Goal: Information Seeking & Learning: Check status

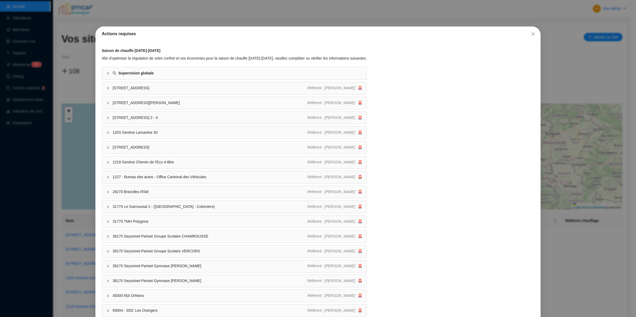
click at [134, 16] on div "Actions requises Saison de chauffe [DATE]-[DATE] Afin d'optimiser la régulation…" at bounding box center [318, 158] width 636 height 317
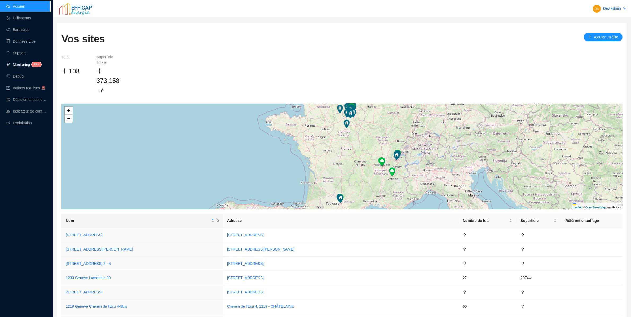
click at [23, 65] on link "Monitoring 99+" at bounding box center [22, 65] width 33 height 4
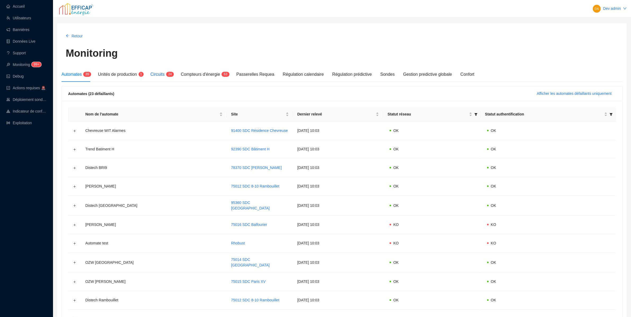
click at [167, 74] on span "2 4" at bounding box center [169, 75] width 8 height 4
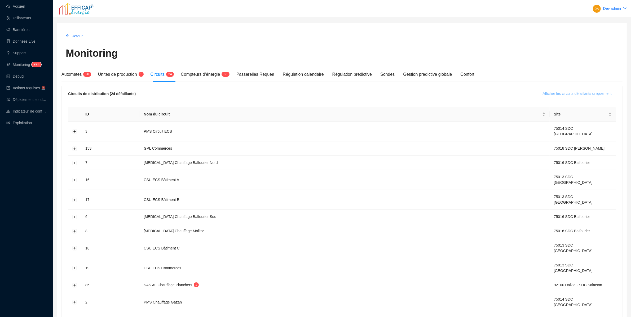
click at [556, 92] on span "Afficher les circuits défaillants uniquement" at bounding box center [577, 94] width 69 height 6
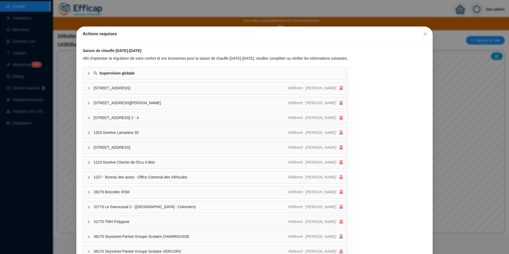
click at [65, 109] on div "Actions requises Saison de chauffe [DATE]-[DATE] Afin d'optimiser la régulation…" at bounding box center [254, 127] width 509 height 254
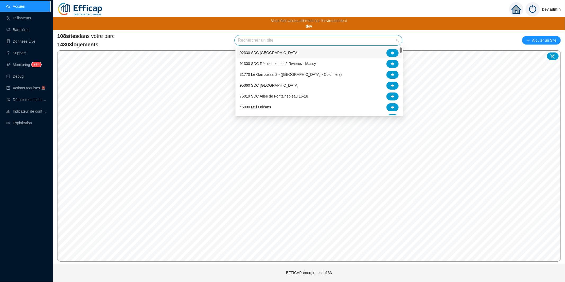
click at [197, 36] on div "108 sites dans votre parc 14303 logements Rechercher un site Ajouter un Site" at bounding box center [309, 40] width 504 height 16
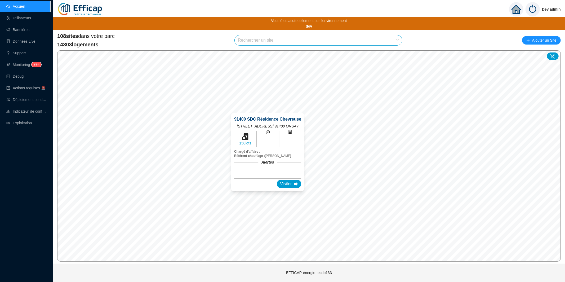
click at [266, 109] on div "91400 SDC Résidence Chevreuse 34, avenue Saint-Laurent , 91400 ORSAY 158 lots C…" at bounding box center [268, 152] width 86 height 91
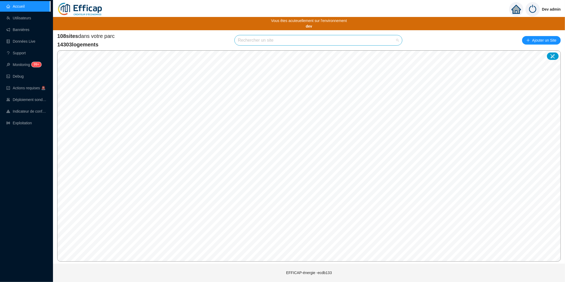
click at [318, 40] on input "search" at bounding box center [316, 40] width 156 height 10
click at [424, 36] on div "108 sites dans votre parc 14303 logements Rechercher un site Ajouter un Site" at bounding box center [309, 40] width 504 height 16
click at [383, 40] on input "search" at bounding box center [316, 40] width 156 height 10
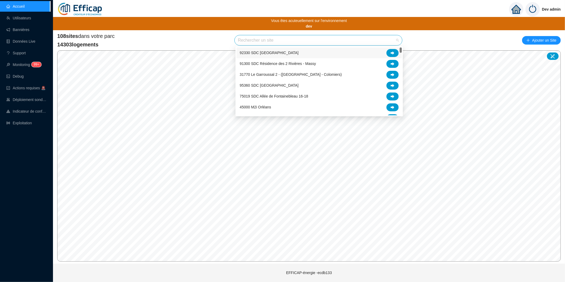
click at [416, 38] on div "108 sites dans votre parc 14303 logements Rechercher un site Ajouter un Site" at bounding box center [309, 40] width 504 height 16
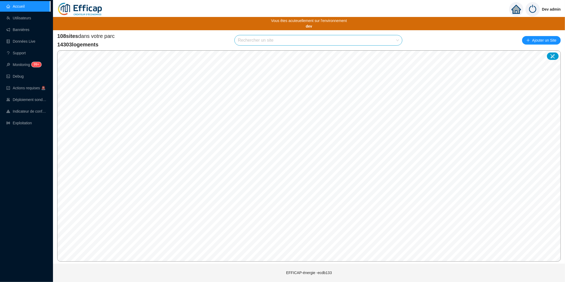
click at [398, 41] on span at bounding box center [318, 40] width 161 height 10
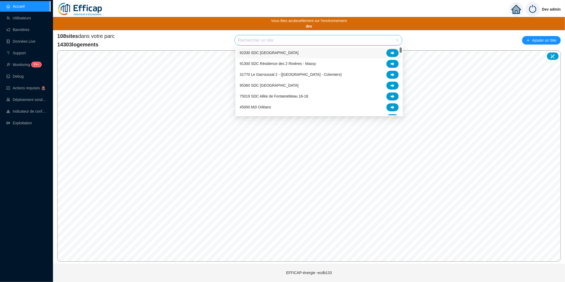
click at [413, 38] on div "108 sites dans votre parc 14303 logements Rechercher un site Ajouter un Site" at bounding box center [309, 40] width 504 height 16
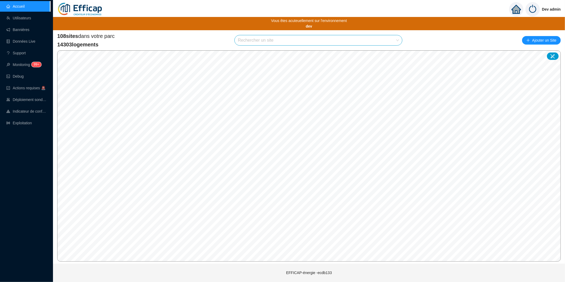
click at [378, 39] on input "search" at bounding box center [316, 40] width 156 height 10
click at [381, 30] on div "108 sites dans votre parc 14303 logements Rechercher un site Ajouter un Site © …" at bounding box center [309, 146] width 512 height 233
click at [365, 37] on input "search" at bounding box center [316, 40] width 156 height 10
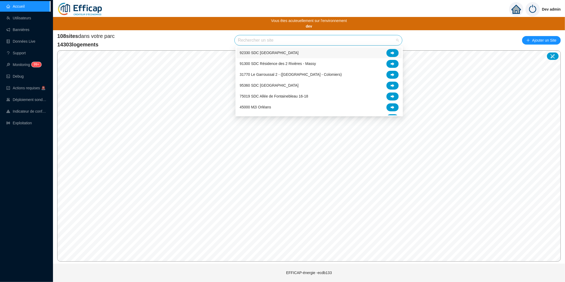
click at [408, 42] on div "108 sites dans votre parc 14303 logements Rechercher un site Ajouter un Site" at bounding box center [309, 40] width 504 height 16
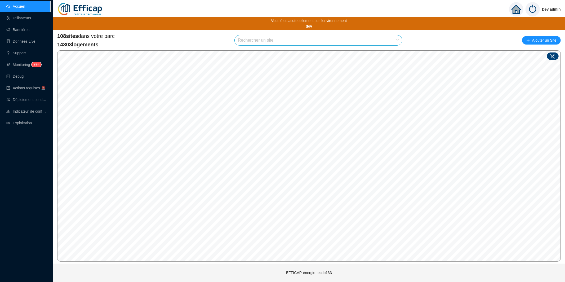
click at [509, 55] on icon at bounding box center [552, 56] width 5 height 5
click at [509, 56] on icon at bounding box center [552, 56] width 5 height 5
click at [509, 56] on div at bounding box center [553, 55] width 12 height 7
click at [509, 56] on icon at bounding box center [552, 56] width 5 height 5
click at [509, 58] on icon at bounding box center [552, 56] width 5 height 5
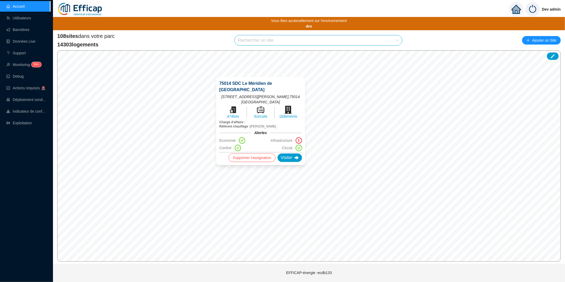
click at [261, 169] on div "75014 SDC Le Méridien de Paris 11 rue Emile Dubois , 75014 PARIS 474 lots 3 cir…" at bounding box center [261, 121] width 102 height 101
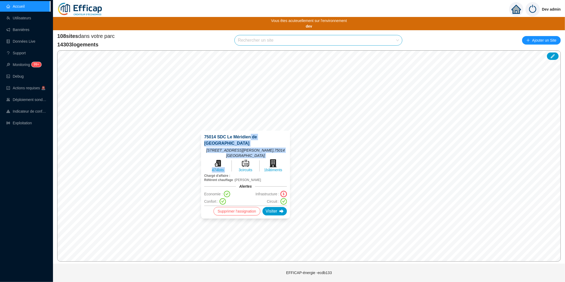
drag, startPoint x: 260, startPoint y: 137, endPoint x: 250, endPoint y: 145, distance: 12.8
click at [253, 147] on div "75014 SDC Le Méridien de Paris 11 rue Emile Dubois , 75014 PARIS 474 lots 3 cir…" at bounding box center [245, 175] width 83 height 82
click at [245, 148] on span "11 rue Emile Dubois , 75014 PARIS" at bounding box center [245, 153] width 83 height 11
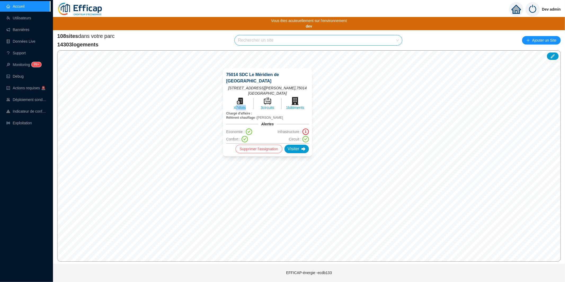
drag, startPoint x: 243, startPoint y: 107, endPoint x: 254, endPoint y: 106, distance: 11.7
click at [250, 106] on div "474 lots" at bounding box center [239, 103] width 27 height 13
drag, startPoint x: 263, startPoint y: 107, endPoint x: 275, endPoint y: 106, distance: 11.7
click at [273, 106] on div "3 circuits" at bounding box center [267, 103] width 27 height 13
drag, startPoint x: 290, startPoint y: 107, endPoint x: 299, endPoint y: 107, distance: 8.7
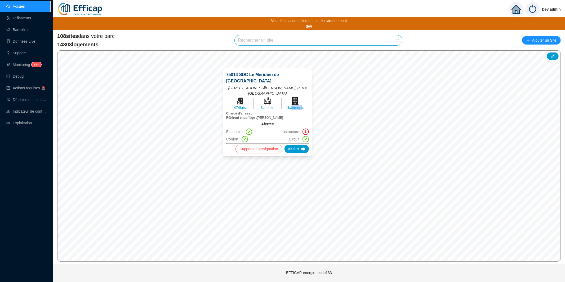
click at [299, 107] on span "1 bâtiments" at bounding box center [295, 107] width 18 height 5
click at [296, 111] on div "75014 SDC Le Méridien de Paris 11 rue Emile Dubois , 75014 PARIS 474 lots 3 cir…" at bounding box center [267, 113] width 83 height 82
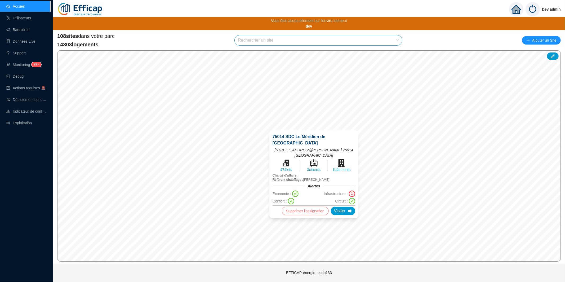
drag, startPoint x: 283, startPoint y: 157, endPoint x: 297, endPoint y: 156, distance: 13.5
click at [295, 159] on div "474 lots" at bounding box center [286, 165] width 27 height 13
drag, startPoint x: 308, startPoint y: 159, endPoint x: 336, endPoint y: 161, distance: 27.9
click at [328, 160] on div "474 lots 3 circuits 1 bâtiments" at bounding box center [314, 165] width 83 height 13
drag, startPoint x: 341, startPoint y: 159, endPoint x: 349, endPoint y: 158, distance: 8.3
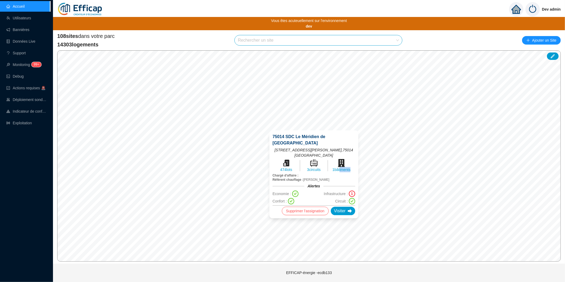
click at [348, 167] on span "1 bâtiments" at bounding box center [342, 169] width 18 height 5
drag, startPoint x: 343, startPoint y: 158, endPoint x: 323, endPoint y: 158, distance: 19.9
click at [324, 159] on div "474 lots 3 circuits 1 bâtiments" at bounding box center [314, 165] width 83 height 13
drag, startPoint x: 312, startPoint y: 163, endPoint x: 315, endPoint y: 163, distance: 2.7
click at [314, 173] on span "Chargé d'affaire :" at bounding box center [314, 175] width 83 height 4
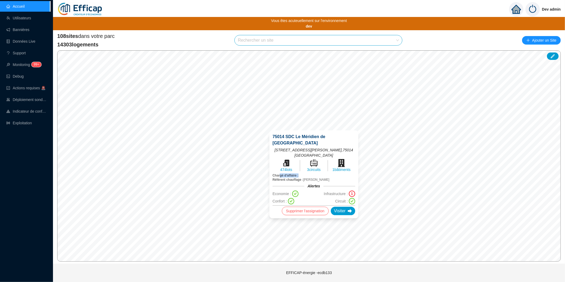
drag, startPoint x: 313, startPoint y: 164, endPoint x: 283, endPoint y: 164, distance: 29.9
click at [283, 173] on span "Chargé d'affaire :" at bounding box center [314, 175] width 83 height 4
drag, startPoint x: 289, startPoint y: 169, endPoint x: 292, endPoint y: 172, distance: 4.1
click at [289, 178] on span "Référent chauffage :" at bounding box center [288, 180] width 31 height 4
click at [349, 191] on div "1" at bounding box center [352, 194] width 6 height 6
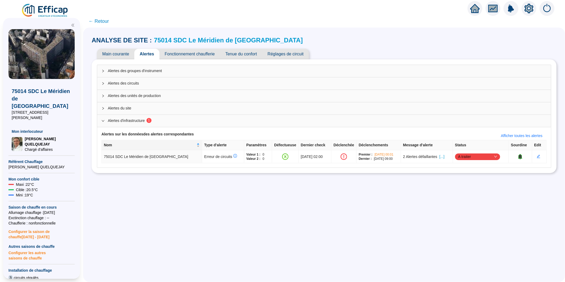
click at [47, 12] on img at bounding box center [45, 10] width 48 height 15
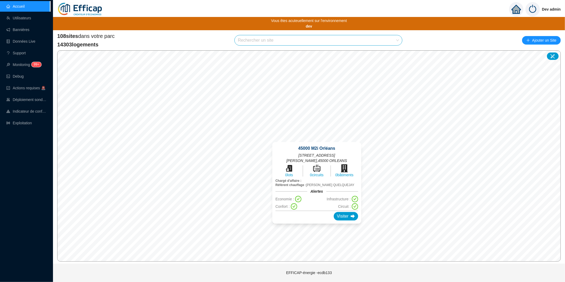
drag, startPoint x: 303, startPoint y: 142, endPoint x: 315, endPoint y: 226, distance: 85.2
click at [315, 226] on div "45000 M2i Orléans 12 rue Emile Zola , 45000 ORLEANS 0 lots 0 circuits 0 bâtimen…" at bounding box center [317, 183] width 102 height 94
click at [318, 226] on div "45000 M2i Orléans 12 rue Emile Zola , 45000 ORLEANS 0 lots 0 circuits 0 bâtimen…" at bounding box center [318, 182] width 102 height 94
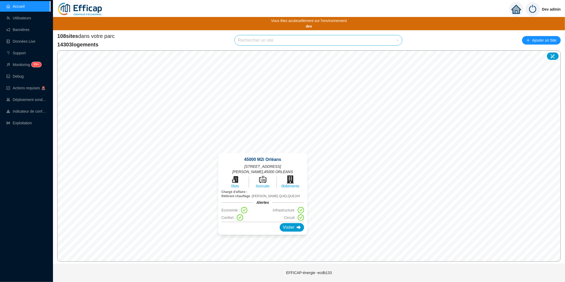
click at [263, 150] on div "45000 M2i Orléans 12 rue Emile Zola , 45000 ORLEANS 0 lots 0 circuits 0 bâtimen…" at bounding box center [263, 194] width 102 height 94
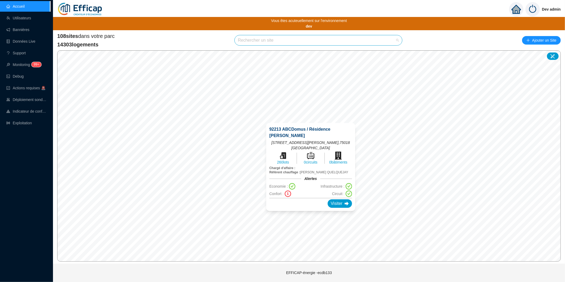
drag, startPoint x: 348, startPoint y: 42, endPoint x: 335, endPoint y: 49, distance: 15.1
click at [348, 42] on input "search" at bounding box center [316, 40] width 156 height 10
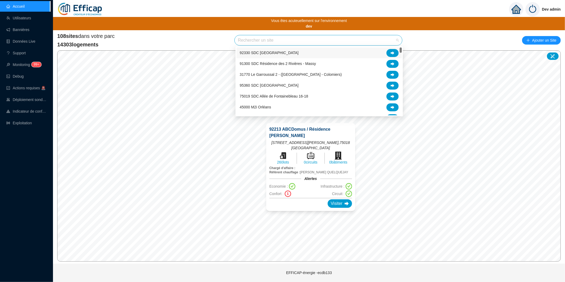
click at [290, 54] on div "92330 SDC [GEOGRAPHIC_DATA]" at bounding box center [319, 53] width 159 height 8
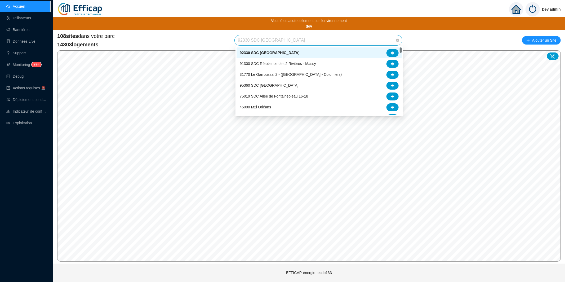
click at [325, 39] on span "92330 SDC [GEOGRAPHIC_DATA]" at bounding box center [318, 40] width 161 height 10
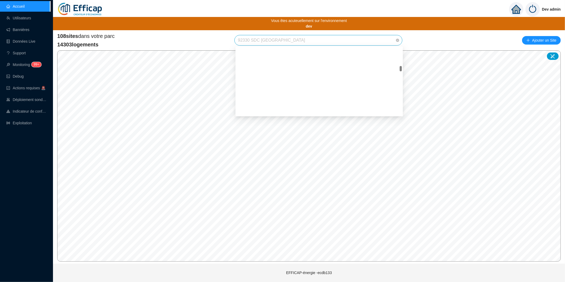
scroll to position [278, 0]
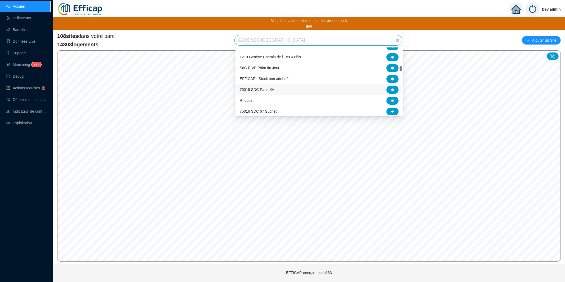
click at [290, 88] on div "75015 SDC Paris XV" at bounding box center [319, 90] width 159 height 8
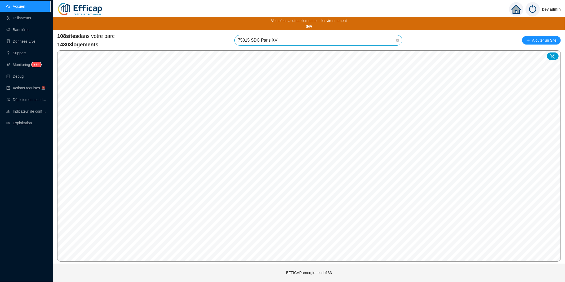
click at [307, 40] on span "75015 SDC Paris XV" at bounding box center [318, 40] width 161 height 10
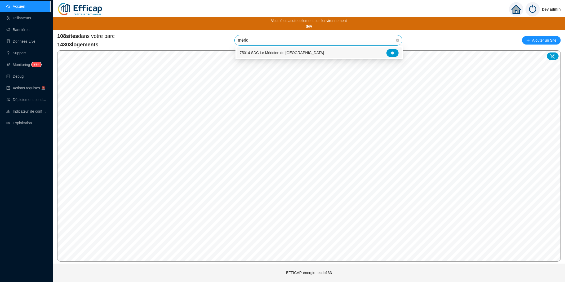
type input "méridi"
click at [317, 52] on div "75014 SDC Le Méridien de [GEOGRAPHIC_DATA]" at bounding box center [319, 53] width 159 height 8
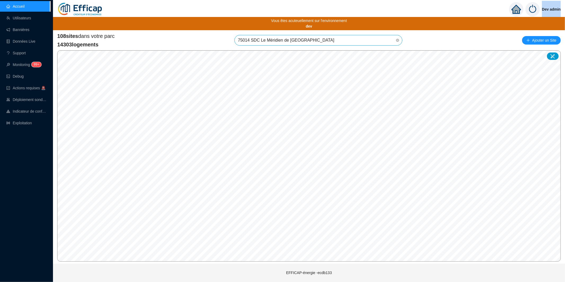
drag, startPoint x: 542, startPoint y: 9, endPoint x: 565, endPoint y: 9, distance: 23.1
click at [565, 9] on div "Dev admin" at bounding box center [535, 9] width 60 height 19
click at [517, 6] on icon "home" at bounding box center [517, 9] width 10 height 9
click at [514, 10] on icon "home" at bounding box center [517, 9] width 10 height 7
click at [535, 8] on img at bounding box center [533, 9] width 14 height 14
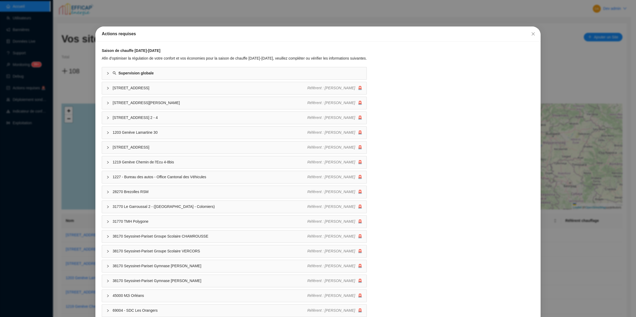
click at [449, 8] on div "Actions requises Saison de chauffe [DATE]-[DATE] Afin d'optimiser la régulation…" at bounding box center [318, 158] width 636 height 317
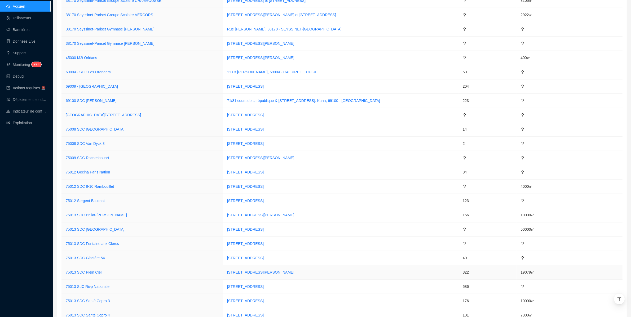
scroll to position [186, 0]
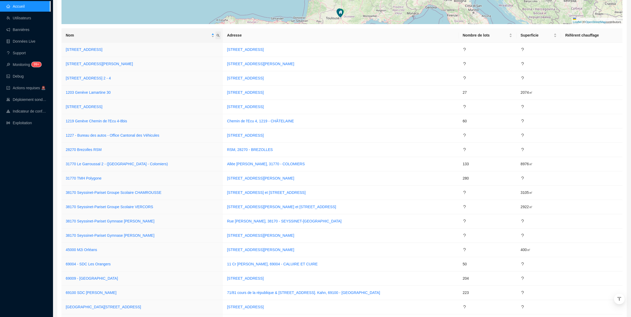
click at [221, 38] on span "Nom" at bounding box center [217, 36] width 5 height 8
click at [201, 39] on th "Nom" at bounding box center [141, 35] width 161 height 14
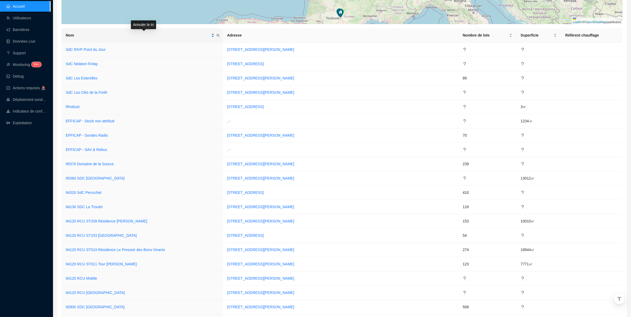
click at [209, 34] on span "Nom" at bounding box center [138, 36] width 144 height 6
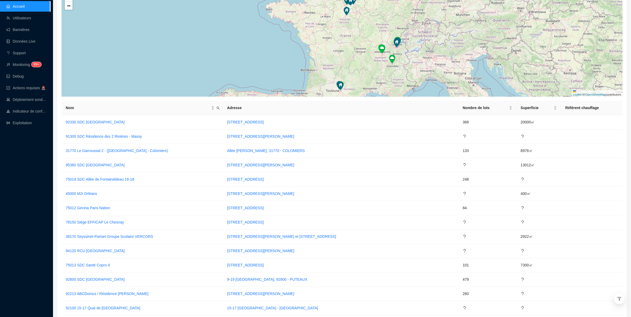
scroll to position [0, 0]
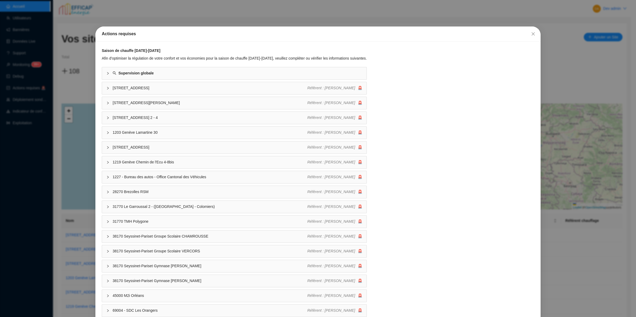
click at [55, 108] on div "Actions requises Saison de chauffe [DATE]-[DATE] Afin d'optimiser la régulation…" at bounding box center [318, 158] width 636 height 317
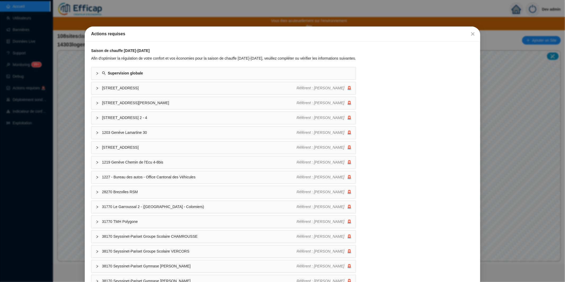
click at [446, 8] on div "Actions requises Saison de chauffe 2025-2026 Afin d'optimiser la régulation de …" at bounding box center [282, 141] width 565 height 282
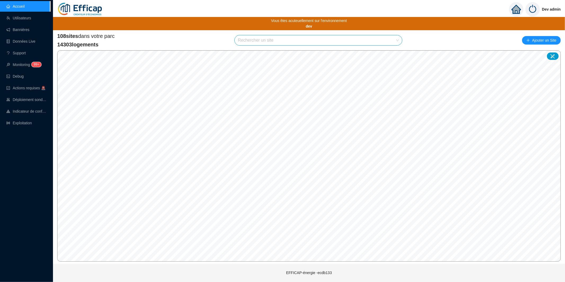
click at [533, 10] on img at bounding box center [533, 9] width 14 height 14
click at [541, 43] on span "Ajouter un Site" at bounding box center [544, 40] width 24 height 7
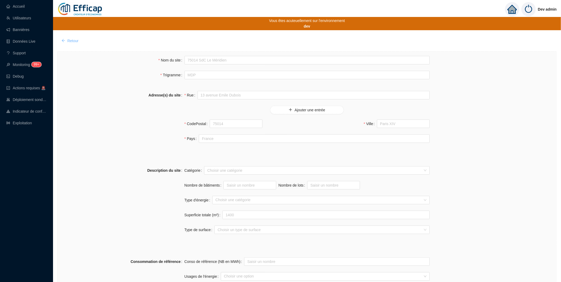
click at [72, 40] on span "Retour" at bounding box center [72, 41] width 11 height 6
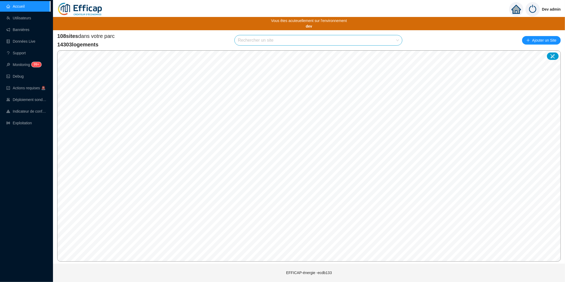
click at [340, 38] on input "search" at bounding box center [316, 40] width 156 height 10
type input "méridi"
click at [391, 53] on icon at bounding box center [393, 52] width 4 height 3
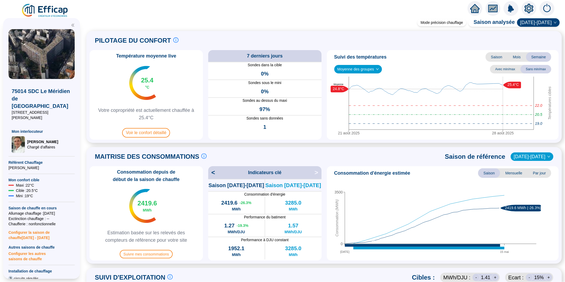
click at [58, 5] on img at bounding box center [45, 10] width 48 height 15
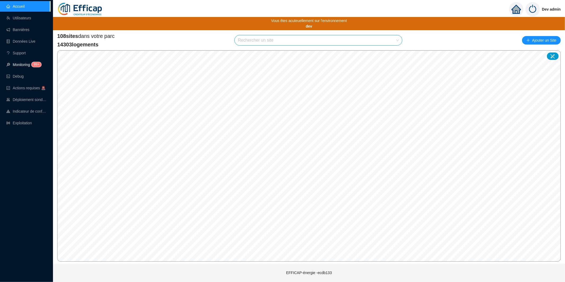
click at [39, 67] on sup "99+" at bounding box center [37, 64] width 10 height 5
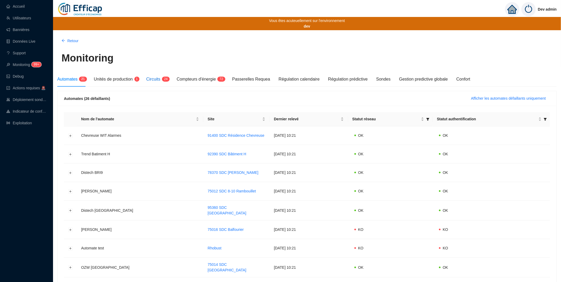
click at [160, 80] on span "Circuits" at bounding box center [153, 79] width 14 height 5
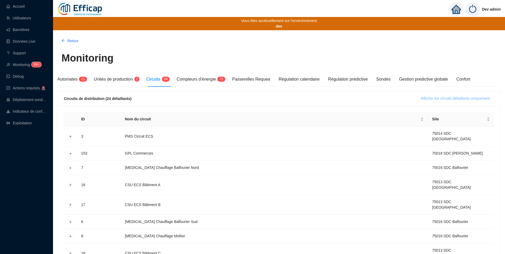
click at [436, 99] on span "Afficher les circuits défaillants uniquement" at bounding box center [455, 99] width 69 height 6
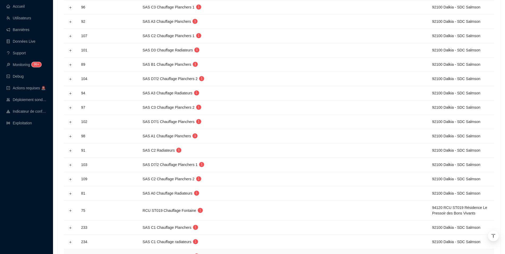
scroll to position [147, 0]
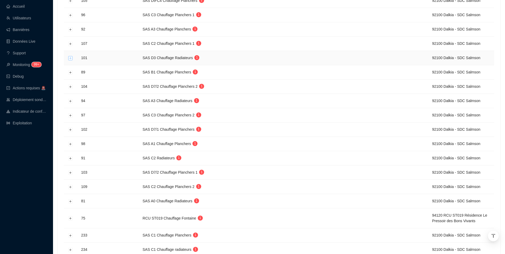
click at [70, 59] on button "Développer la ligne" at bounding box center [70, 58] width 4 height 4
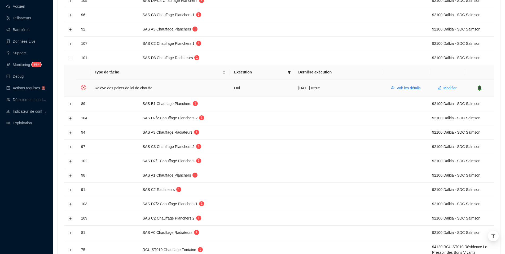
click at [481, 89] on icon "bell" at bounding box center [480, 87] width 4 height 5
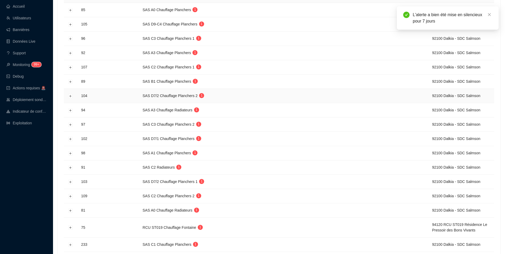
scroll to position [0, 0]
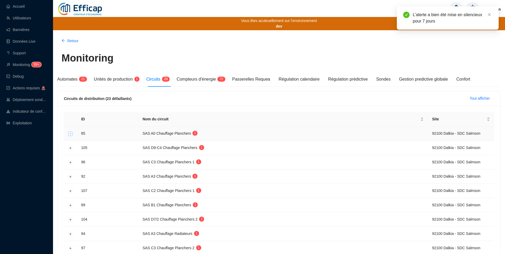
click at [72, 136] on button "Développer la ligne" at bounding box center [70, 133] width 4 height 4
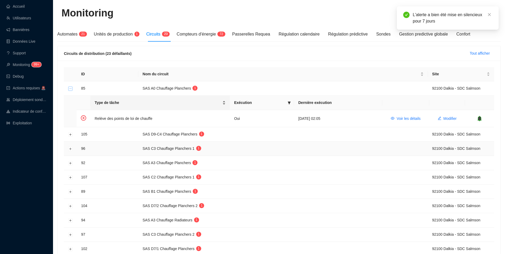
scroll to position [64, 0]
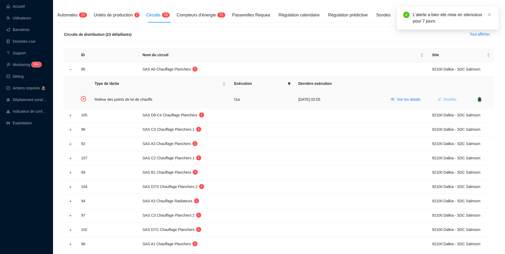
click at [441, 99] on button "Modifier" at bounding box center [447, 99] width 28 height 8
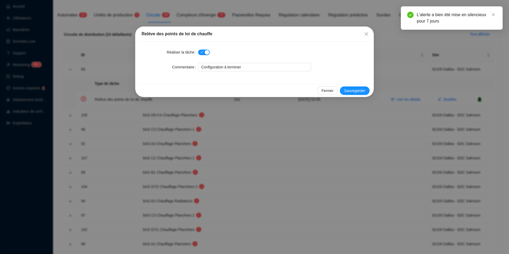
click at [400, 118] on div "Relève des points de loi de chauffe Réaliser la tâche Commentaire Configuration…" at bounding box center [254, 127] width 509 height 254
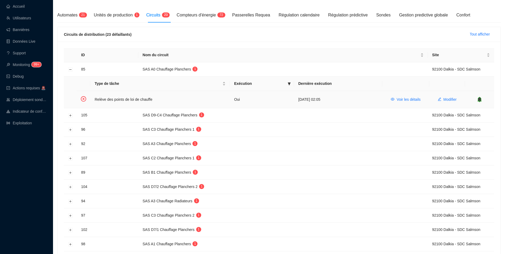
click at [481, 100] on icon "bell" at bounding box center [479, 99] width 3 height 4
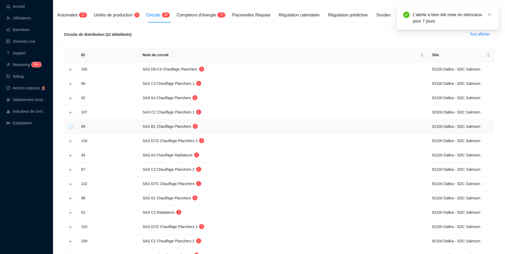
click at [70, 127] on button "Développer la ligne" at bounding box center [70, 127] width 4 height 4
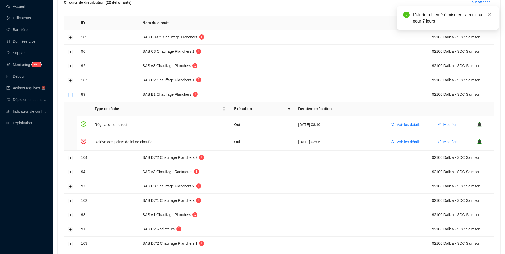
scroll to position [138, 0]
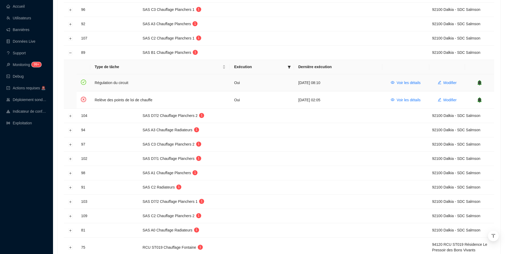
click at [480, 84] on icon "bell" at bounding box center [479, 83] width 3 height 4
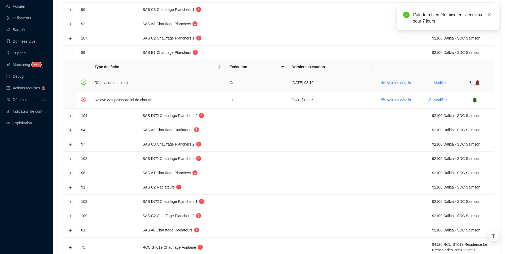
click at [478, 84] on icon "bell" at bounding box center [477, 83] width 3 height 4
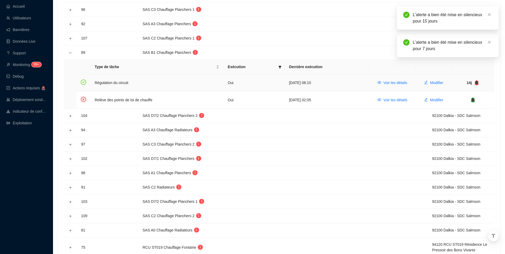
click at [478, 84] on icon "bell" at bounding box center [476, 82] width 5 height 5
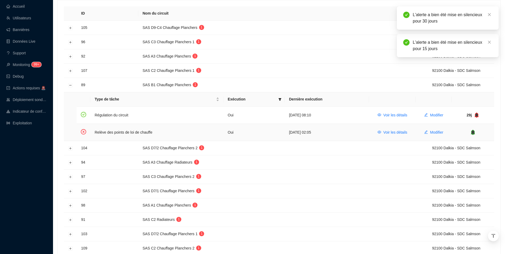
scroll to position [128, 0]
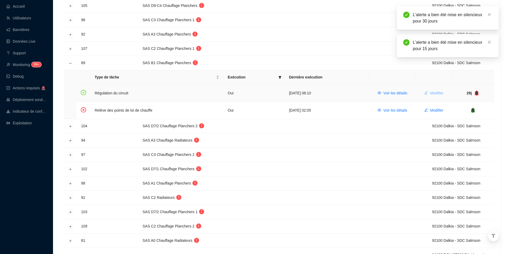
click at [433, 90] on button "Modifier" at bounding box center [434, 93] width 28 height 8
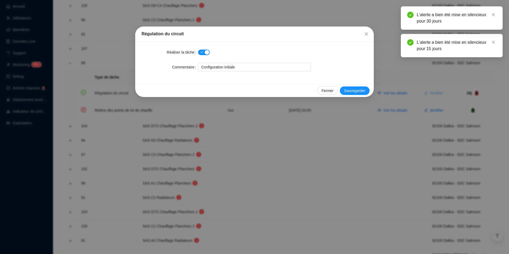
click at [433, 90] on div "Régulation du circuit Réaliser la tâche Commentaire Configuration initiale Ferm…" at bounding box center [254, 127] width 509 height 254
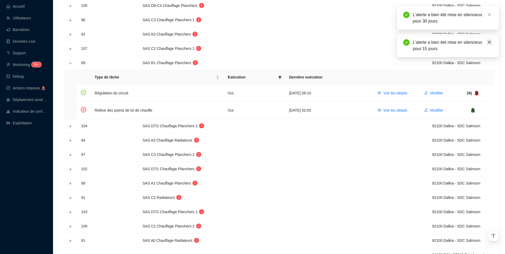
click at [489, 39] on link "Close" at bounding box center [489, 42] width 6 height 6
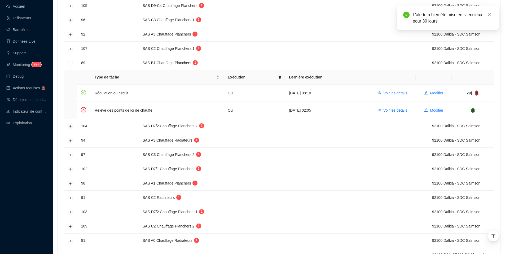
click at [492, 14] on div "L'alerte a bien été mise en silencieux pour 30 jours" at bounding box center [448, 17] width 102 height 23
click at [490, 13] on icon "close" at bounding box center [489, 15] width 4 height 4
drag, startPoint x: 464, startPoint y: 93, endPoint x: 473, endPoint y: 93, distance: 9.0
click at [473, 93] on div "29j" at bounding box center [473, 93] width 34 height 6
click at [478, 93] on icon "bell" at bounding box center [476, 93] width 3 height 4
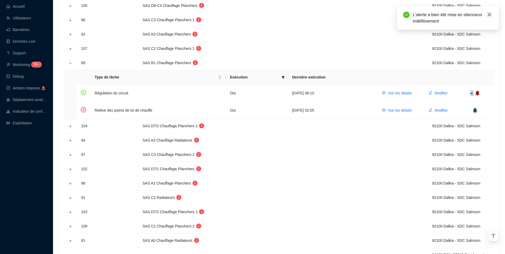
click at [490, 15] on icon "close" at bounding box center [489, 15] width 4 height 4
click at [479, 94] on icon "bell" at bounding box center [477, 92] width 4 height 5
click at [480, 94] on icon "bell" at bounding box center [479, 93] width 3 height 4
click at [480, 94] on icon "bell" at bounding box center [477, 92] width 5 height 5
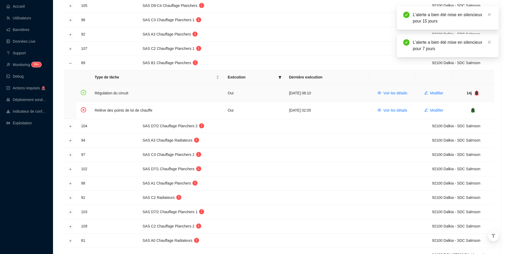
click at [476, 94] on icon "bell" at bounding box center [476, 93] width 3 height 4
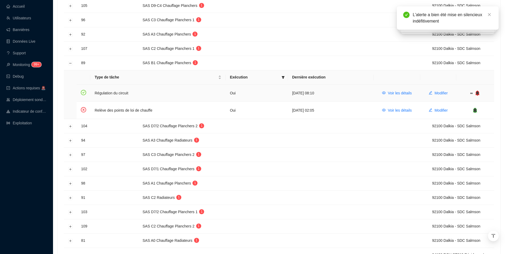
click at [476, 94] on icon "bell" at bounding box center [477, 93] width 3 height 4
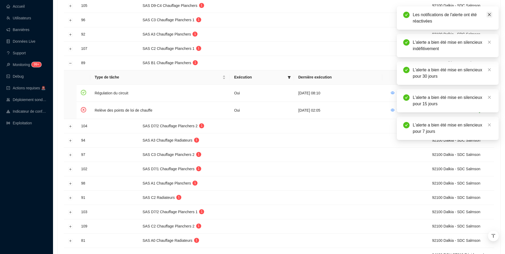
click at [491, 15] on icon "close" at bounding box center [489, 15] width 4 height 4
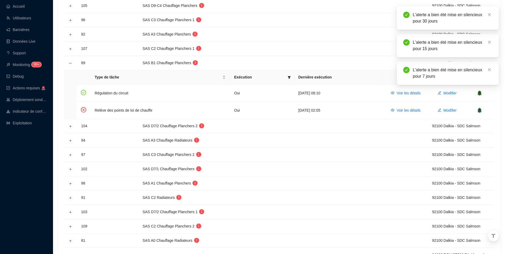
click at [491, 15] on icon "close" at bounding box center [489, 15] width 4 height 4
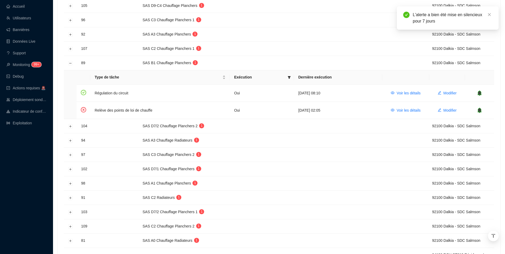
click at [491, 15] on icon "close" at bounding box center [489, 15] width 4 height 4
